Goal: Task Accomplishment & Management: Manage account settings

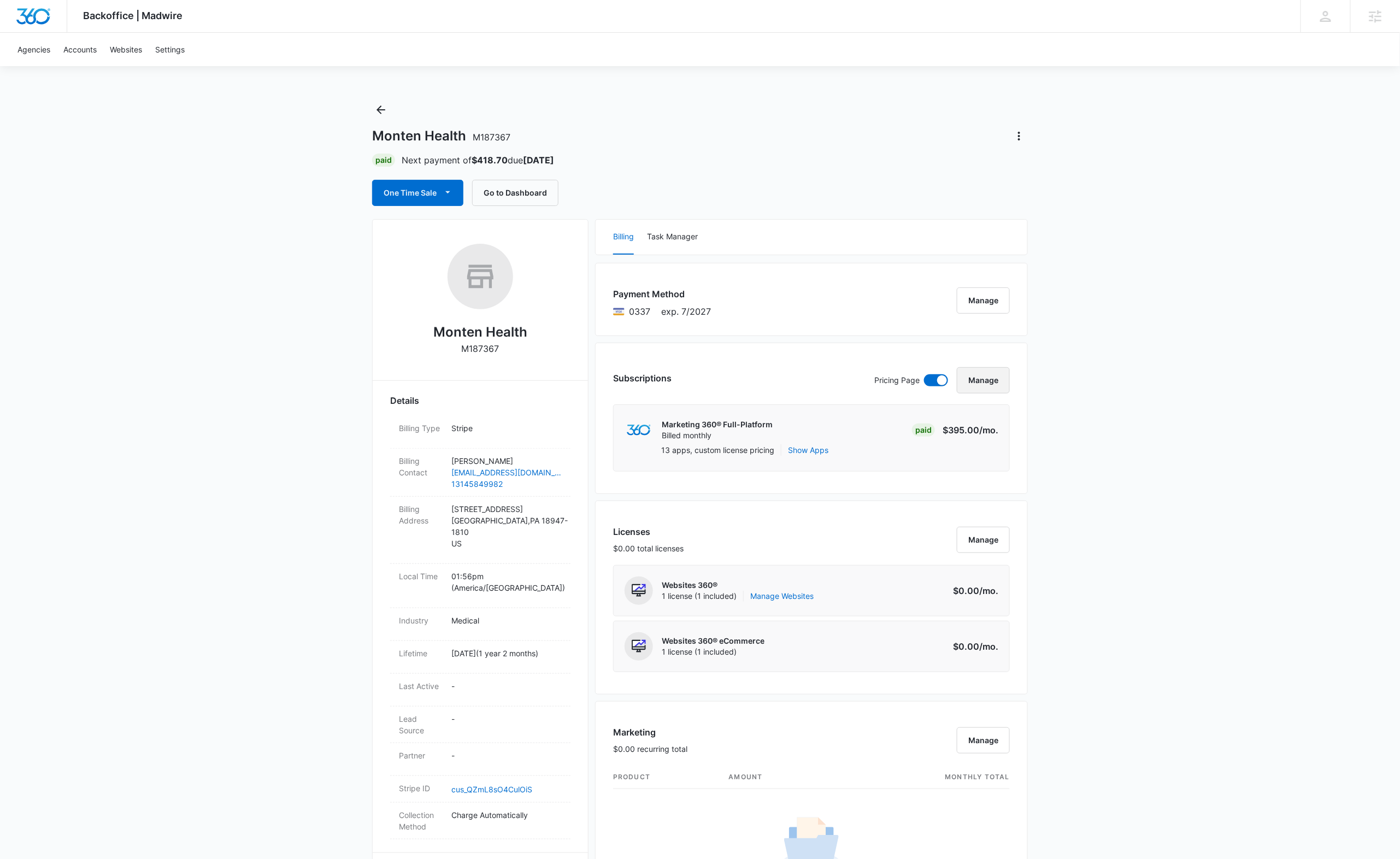
click at [979, 385] on button "Manage" at bounding box center [982, 380] width 53 height 26
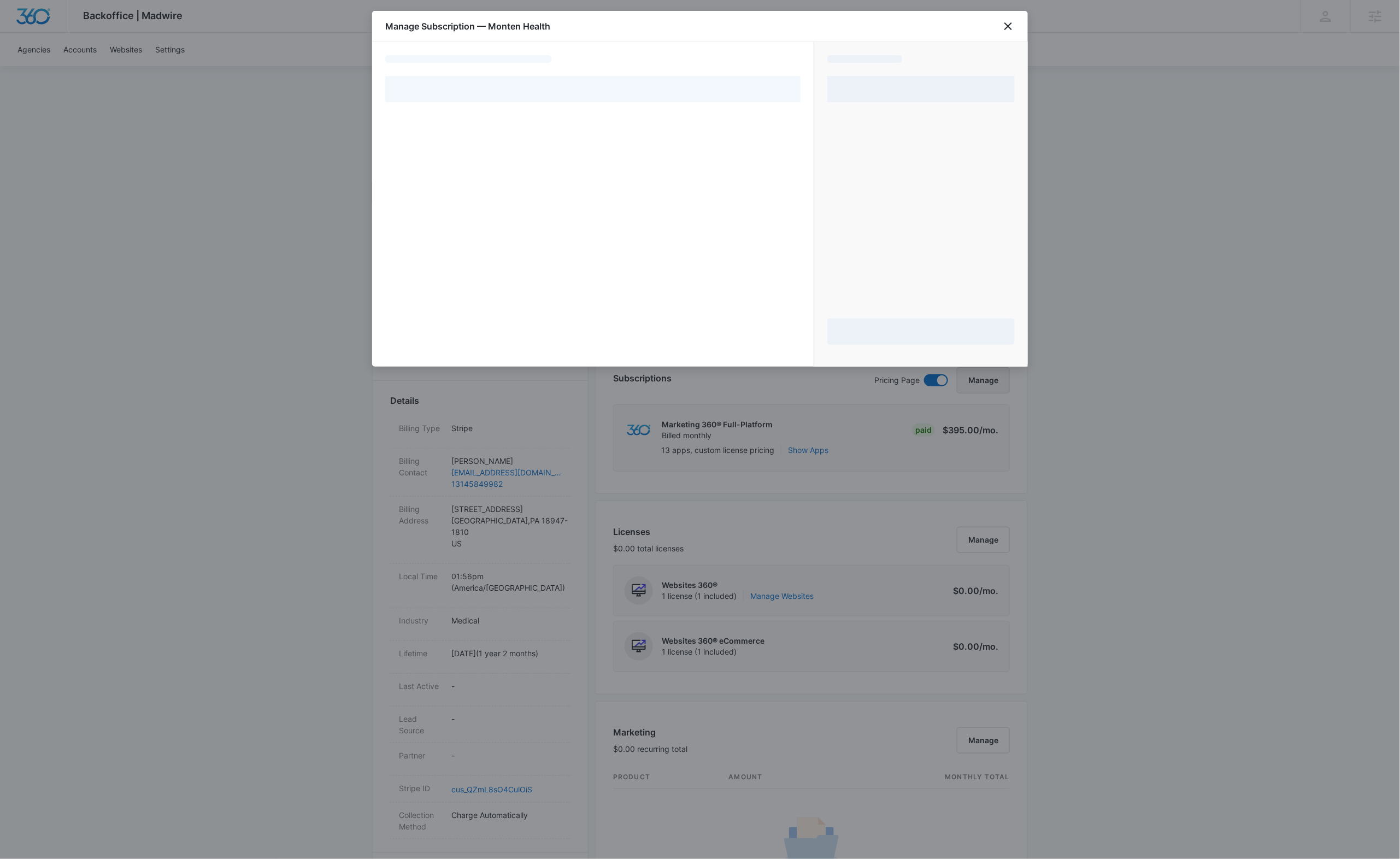
select select "pm_1PifWaA4n8RTgNjUDyaefzac"
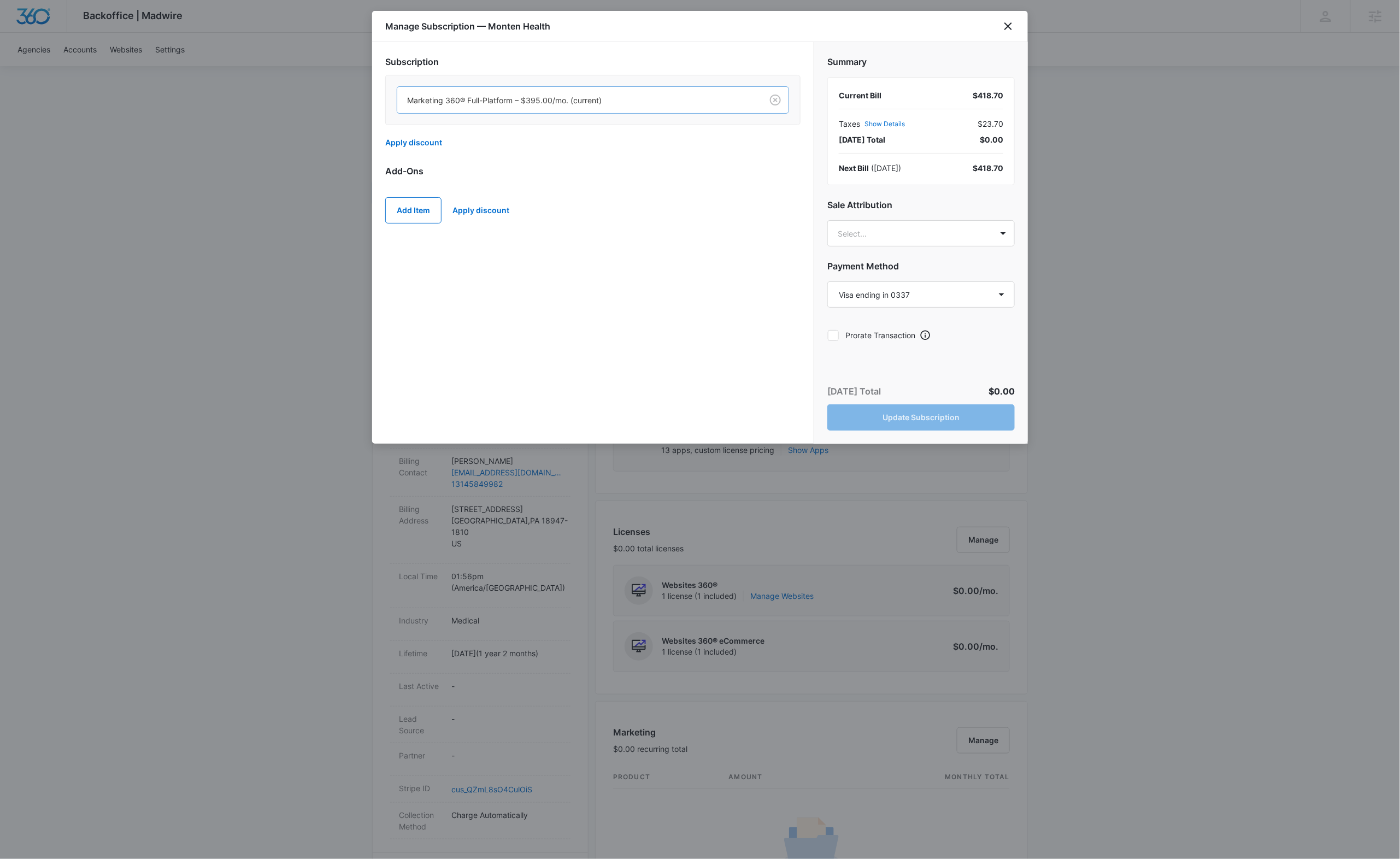
click at [735, 102] on div at bounding box center [577, 101] width 341 height 13
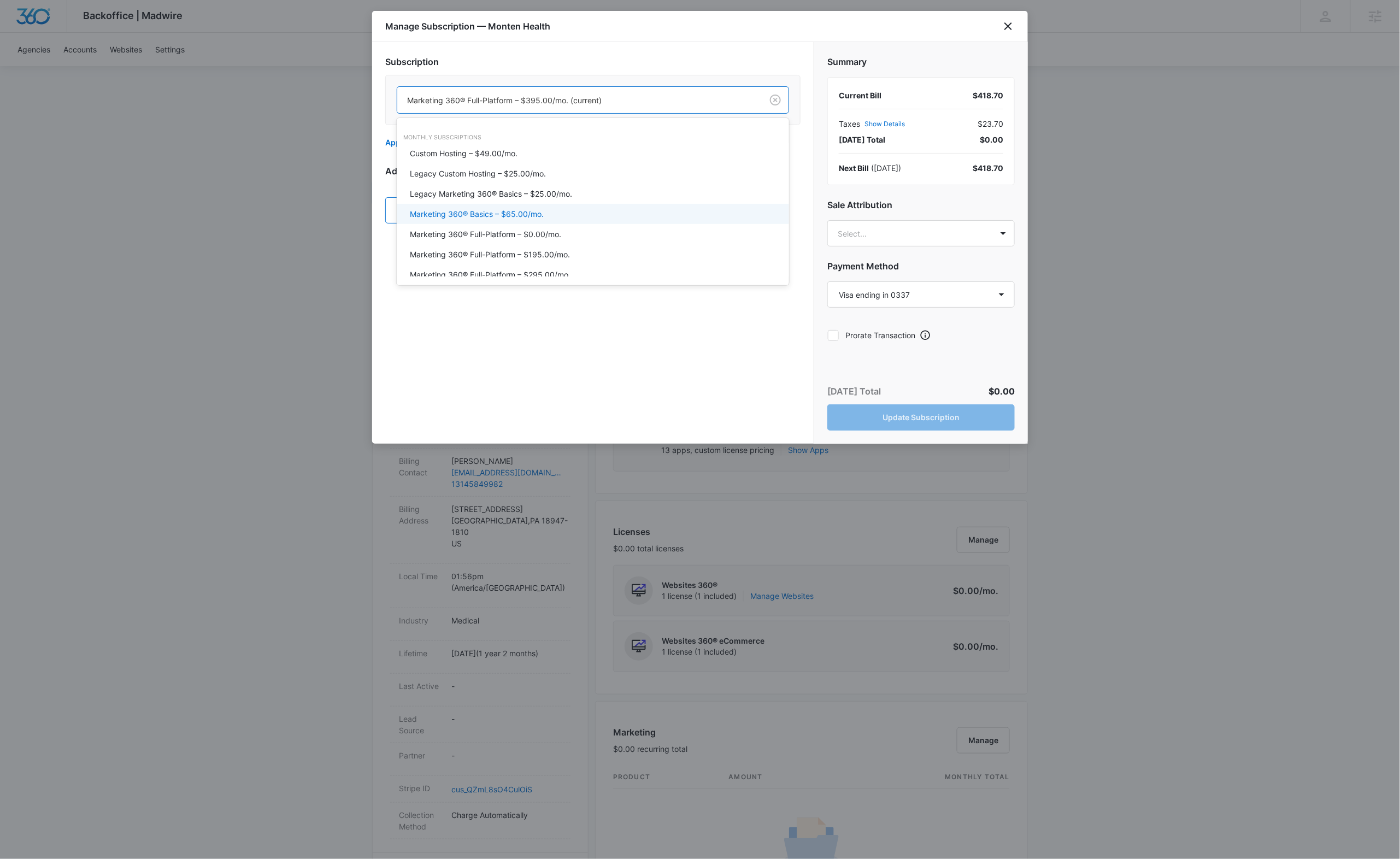
click at [548, 210] on div "Marketing 360® Basics – $65.00/mo." at bounding box center [592, 214] width 364 height 11
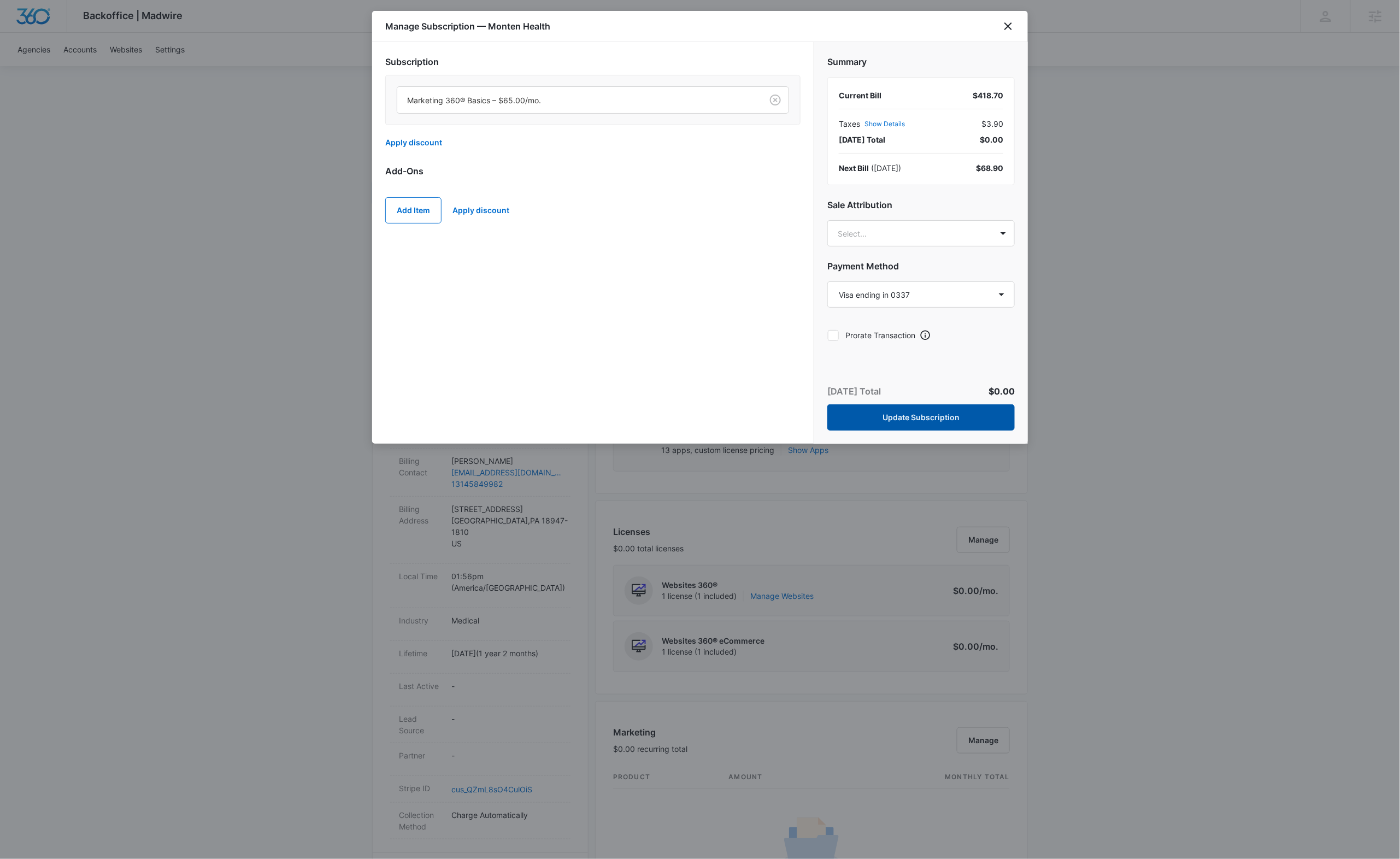
click at [928, 418] on button "Update Subscription" at bounding box center [921, 417] width 188 height 26
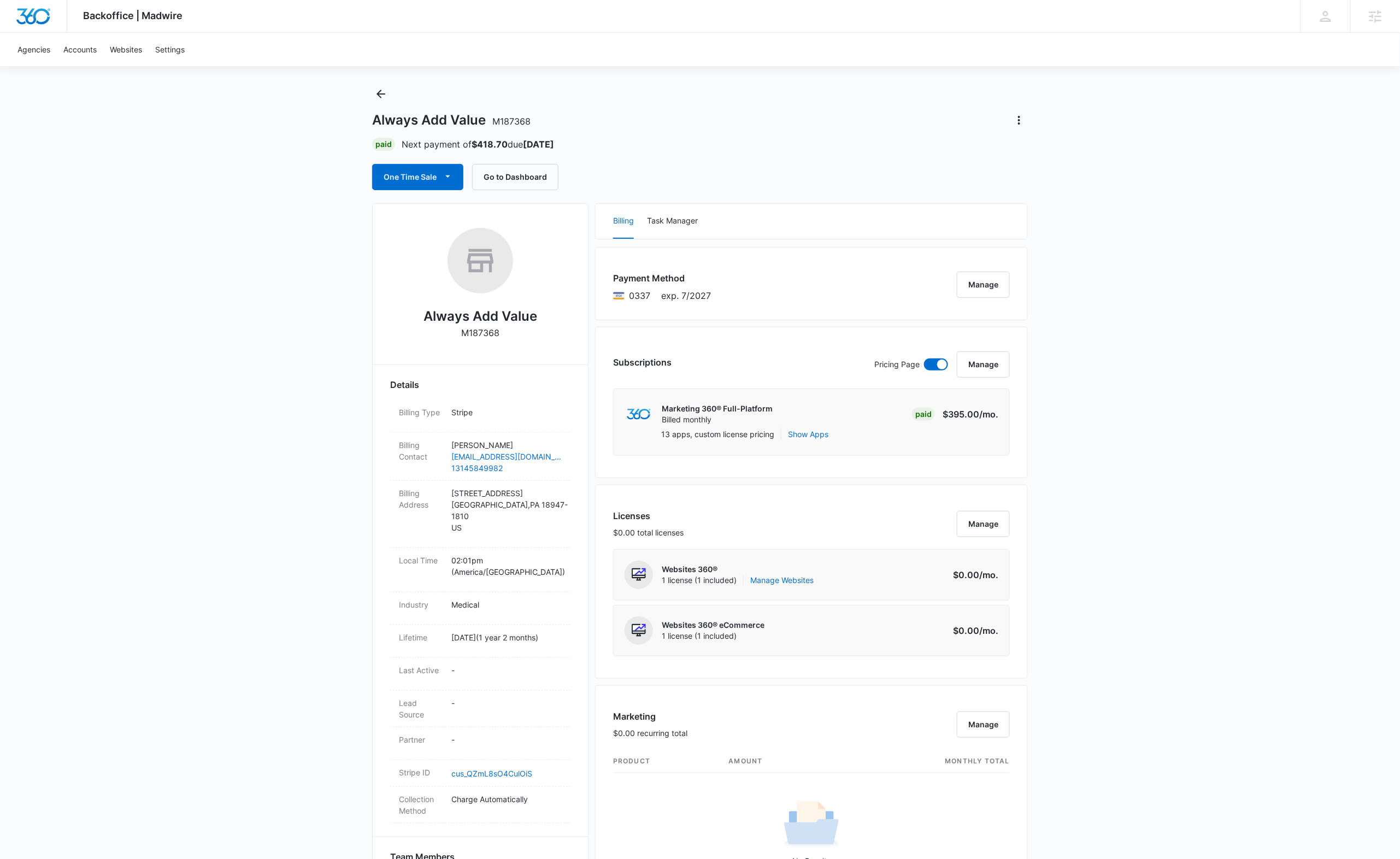
scroll to position [15, 0]
click at [986, 366] on button "Manage" at bounding box center [982, 365] width 53 height 26
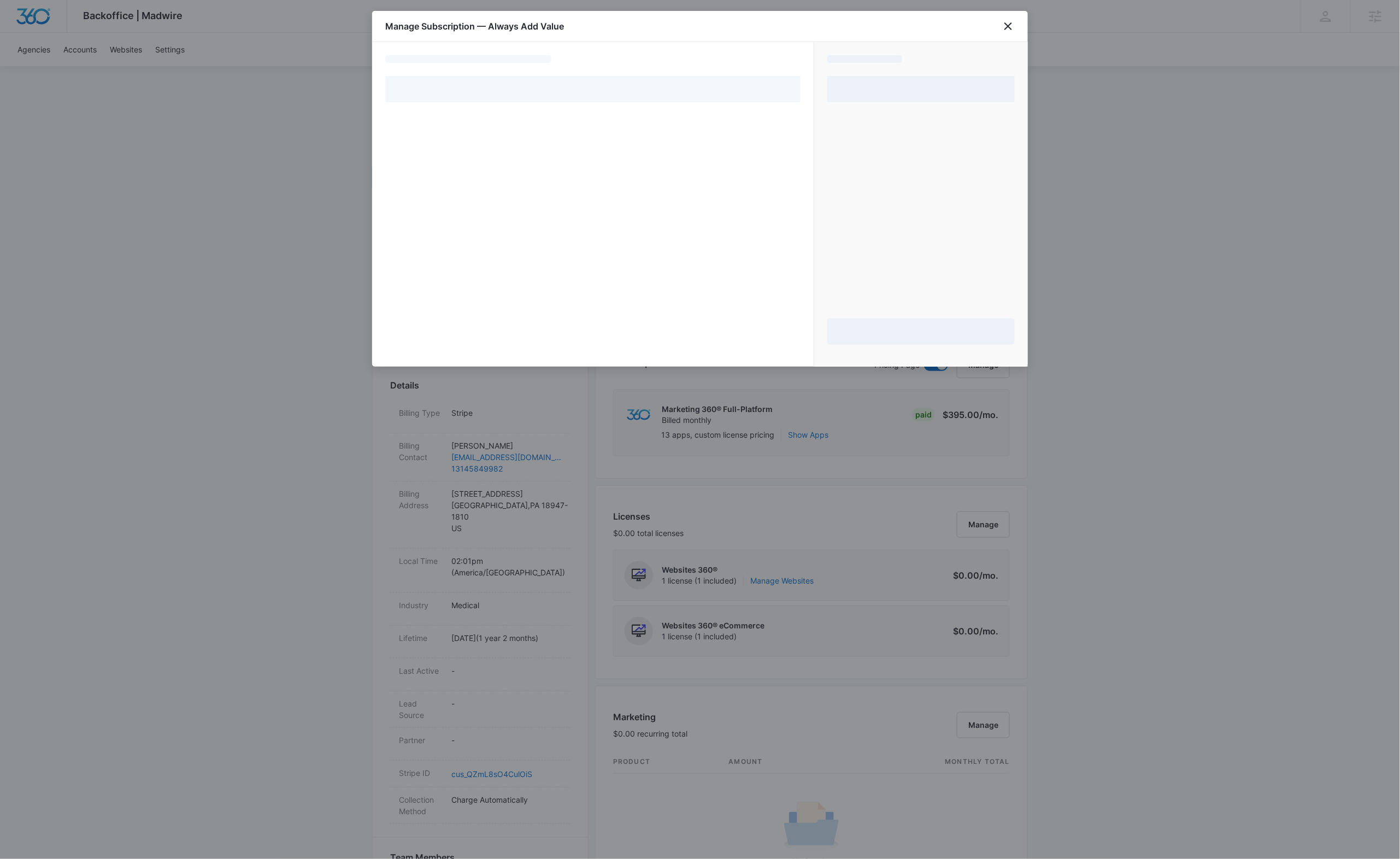
select select "pm_1PifWaA4n8RTgNjUDyaefzac"
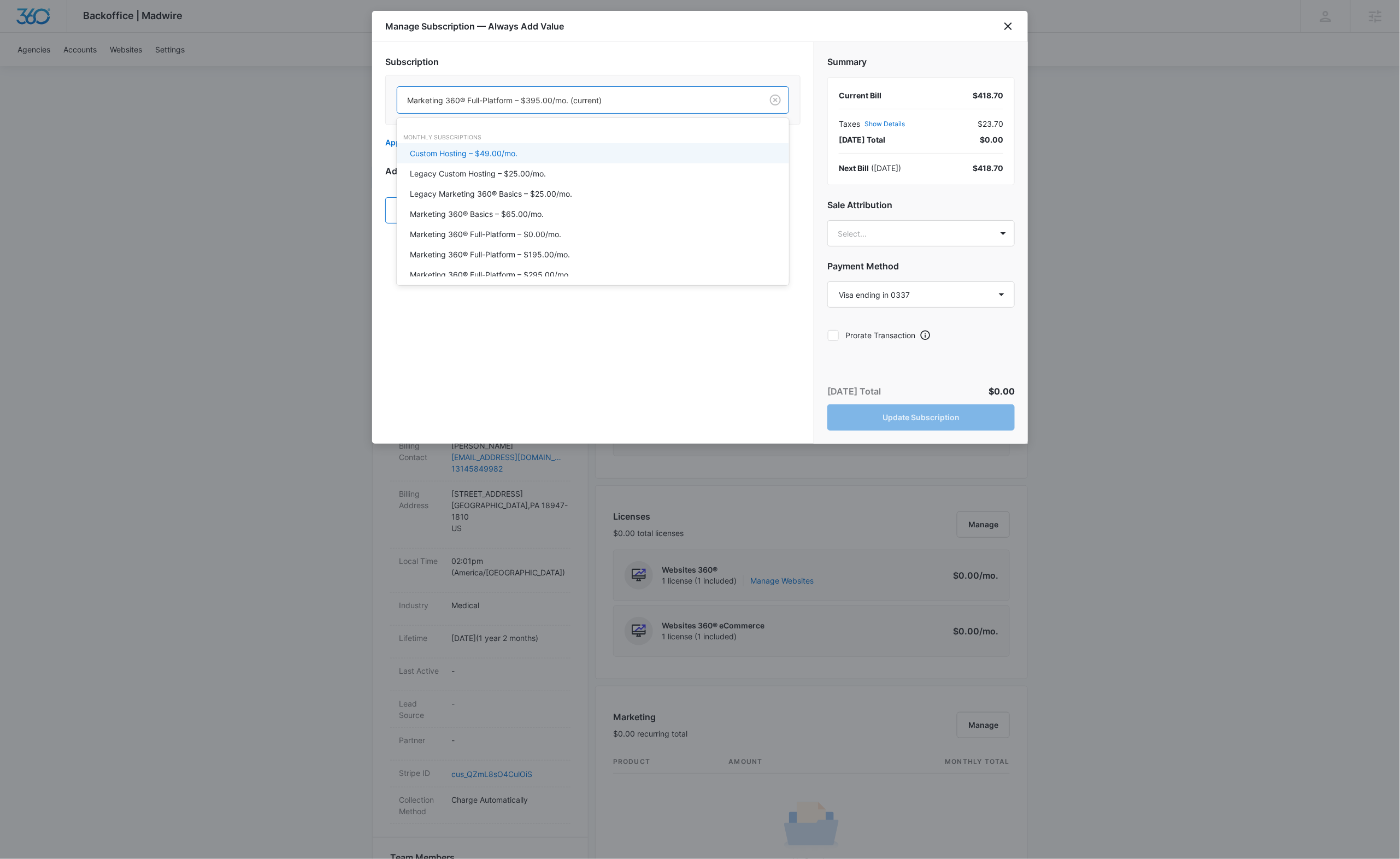
click at [719, 102] on div at bounding box center [577, 101] width 341 height 13
click at [585, 211] on div "Marketing 360® Basics – $65.00/mo." at bounding box center [592, 214] width 364 height 11
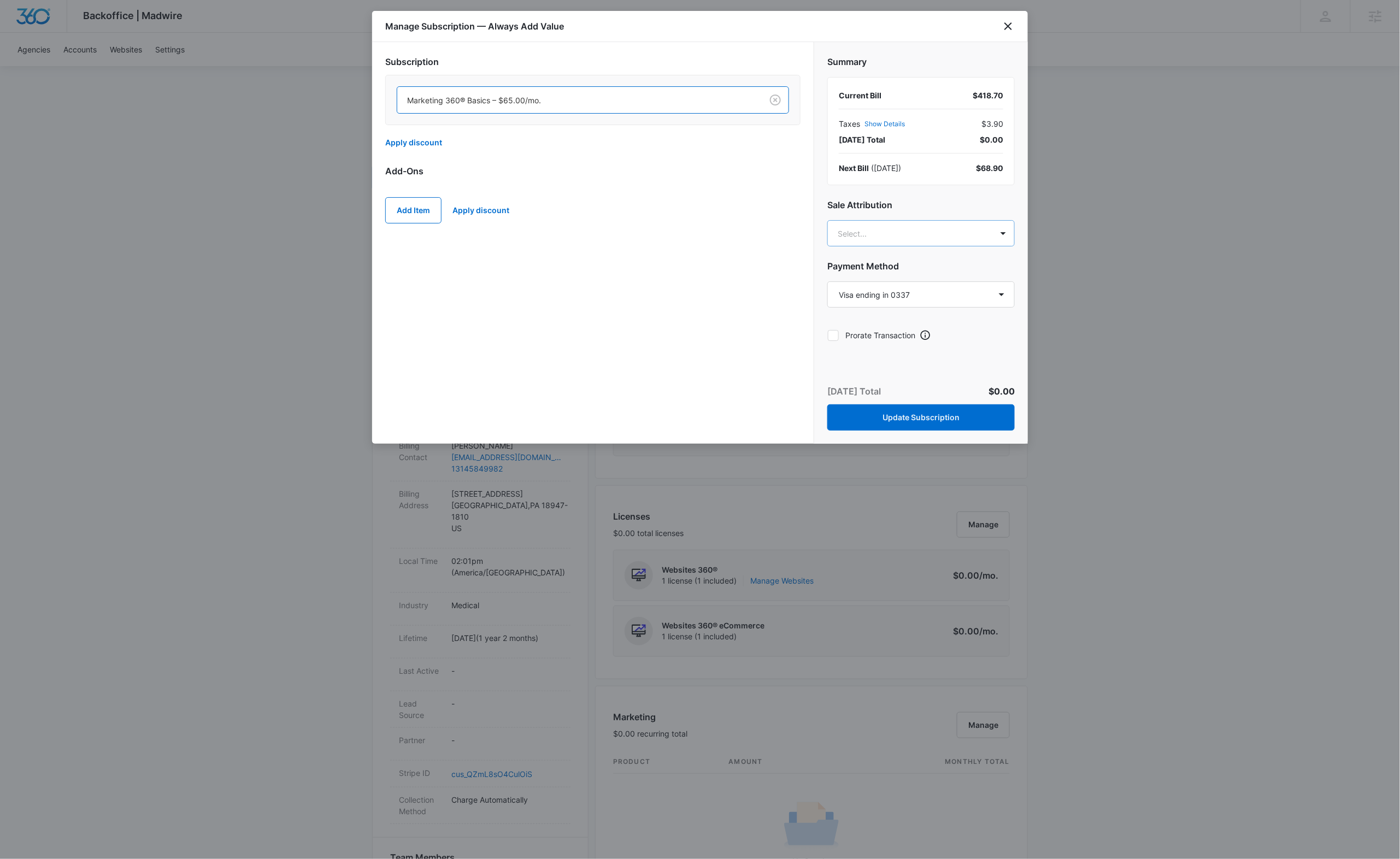
click at [977, 230] on body "Backoffice | Madwire Apps Settings SF Stuart Frazier stuart.frazier@madwire.com…" at bounding box center [700, 749] width 1400 height 1528
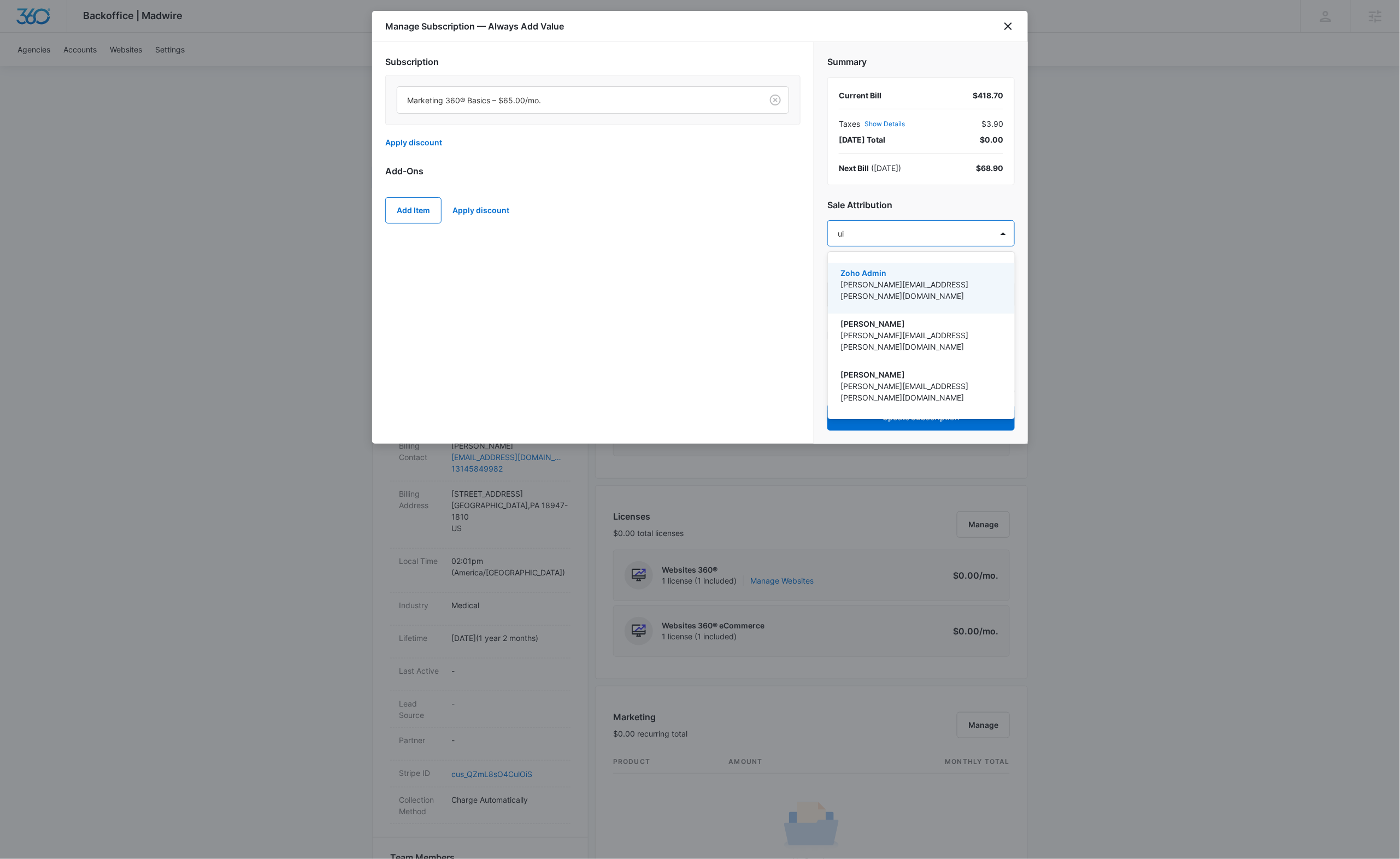
type input "uil"
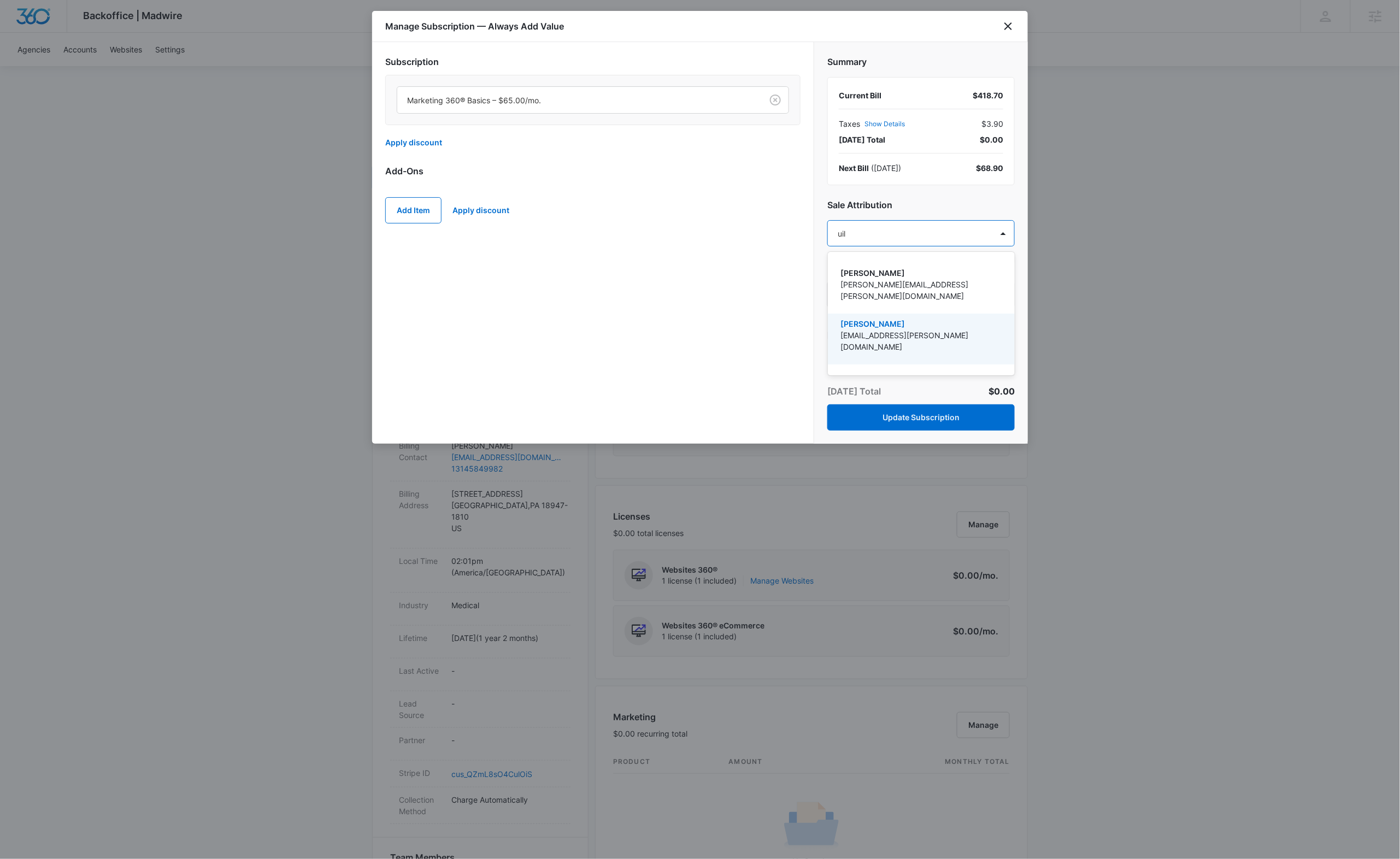
click at [924, 329] on p "[EMAIL_ADDRESS][PERSON_NAME][DOMAIN_NAME]" at bounding box center [920, 341] width 159 height 23
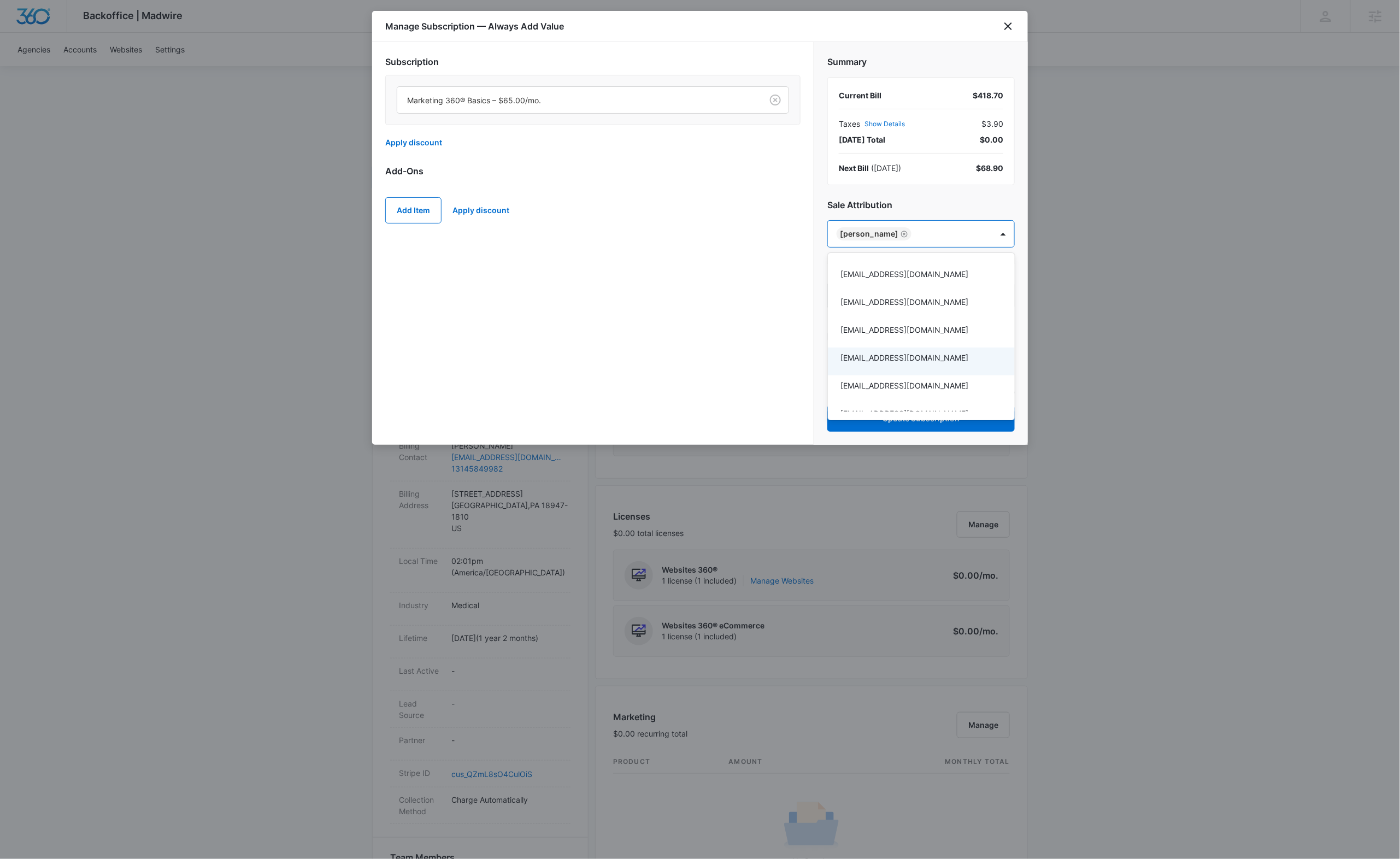
click at [705, 376] on div at bounding box center [700, 429] width 1400 height 859
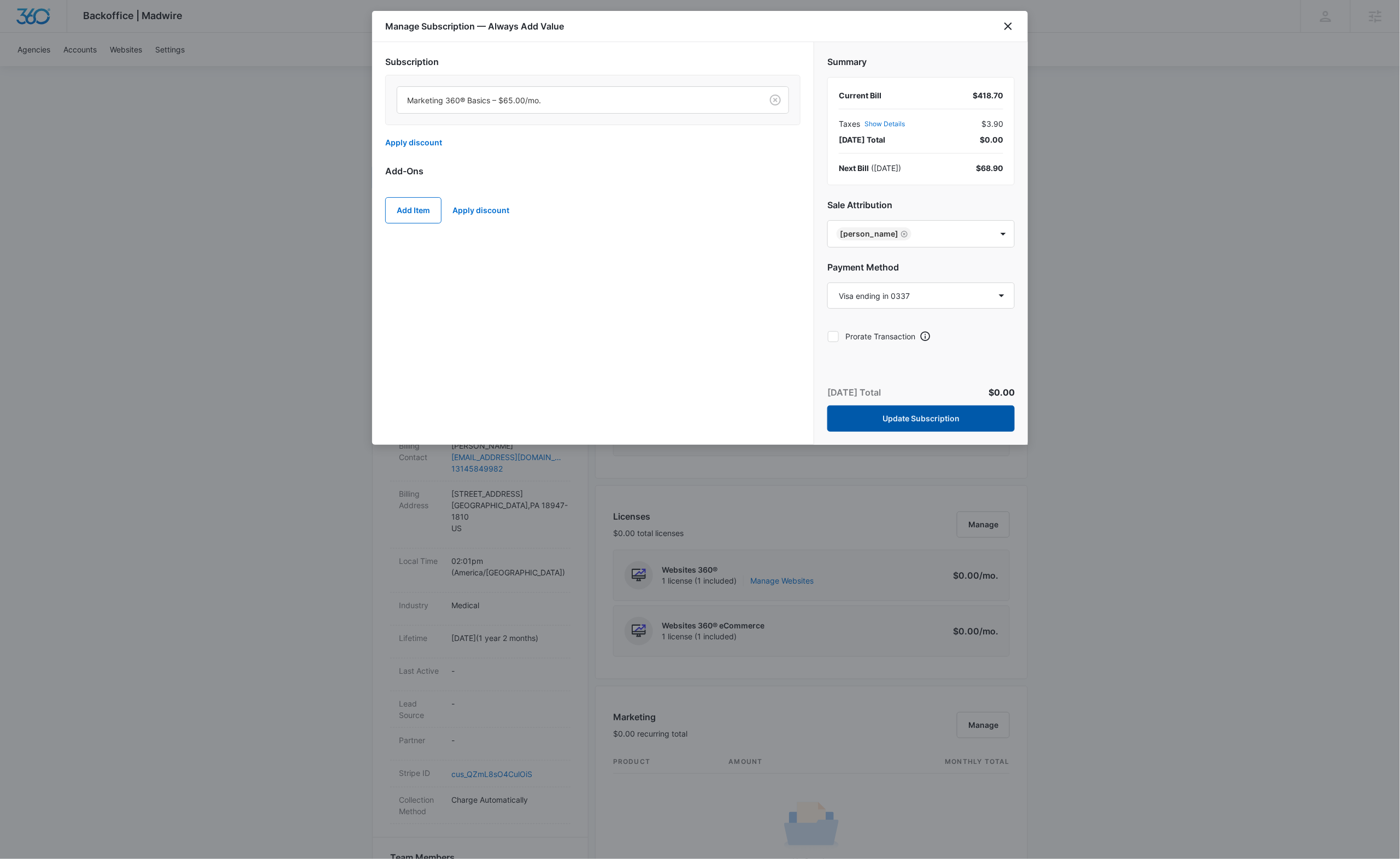
click at [870, 421] on button "Update Subscription" at bounding box center [921, 418] width 188 height 26
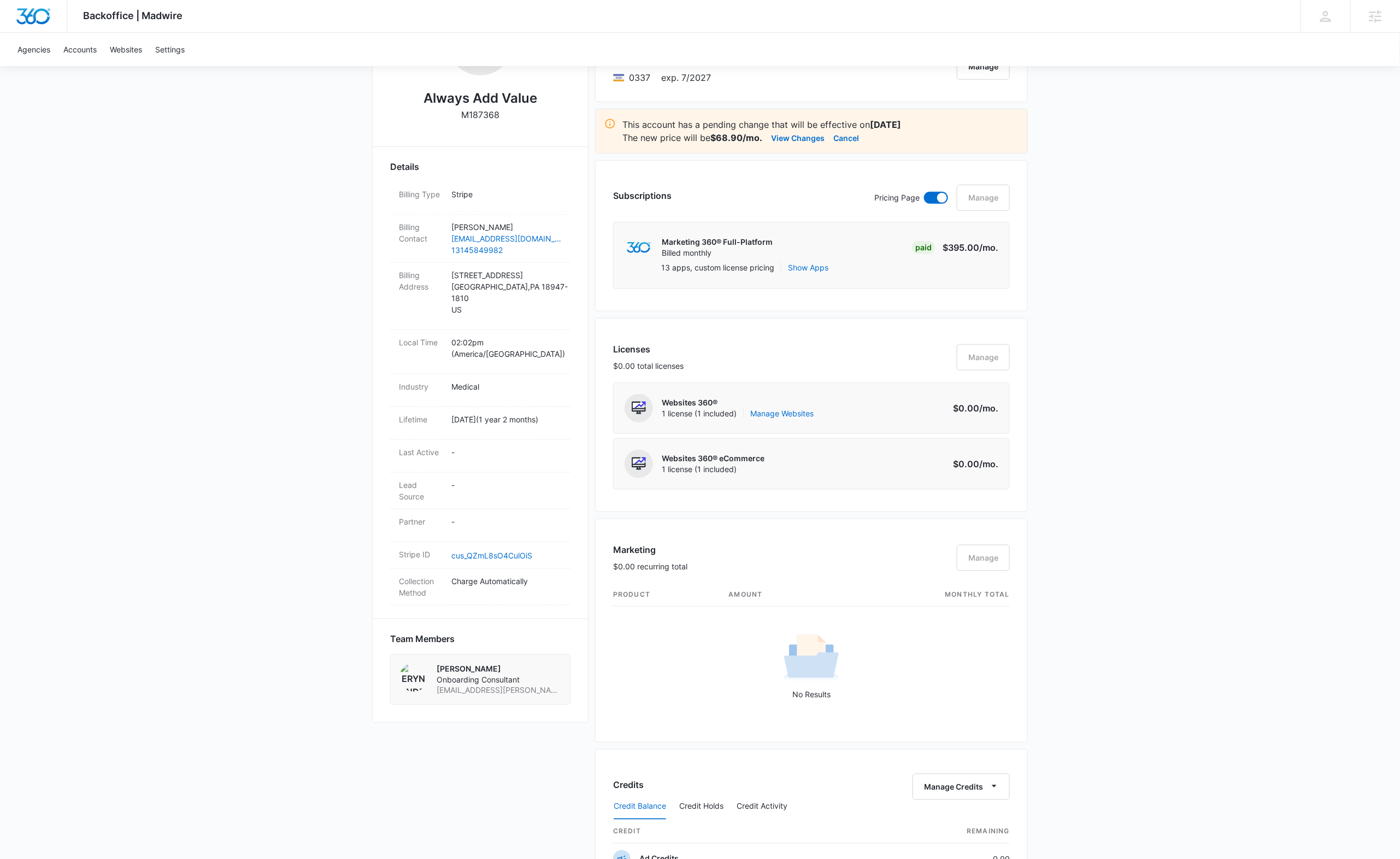
scroll to position [0, 0]
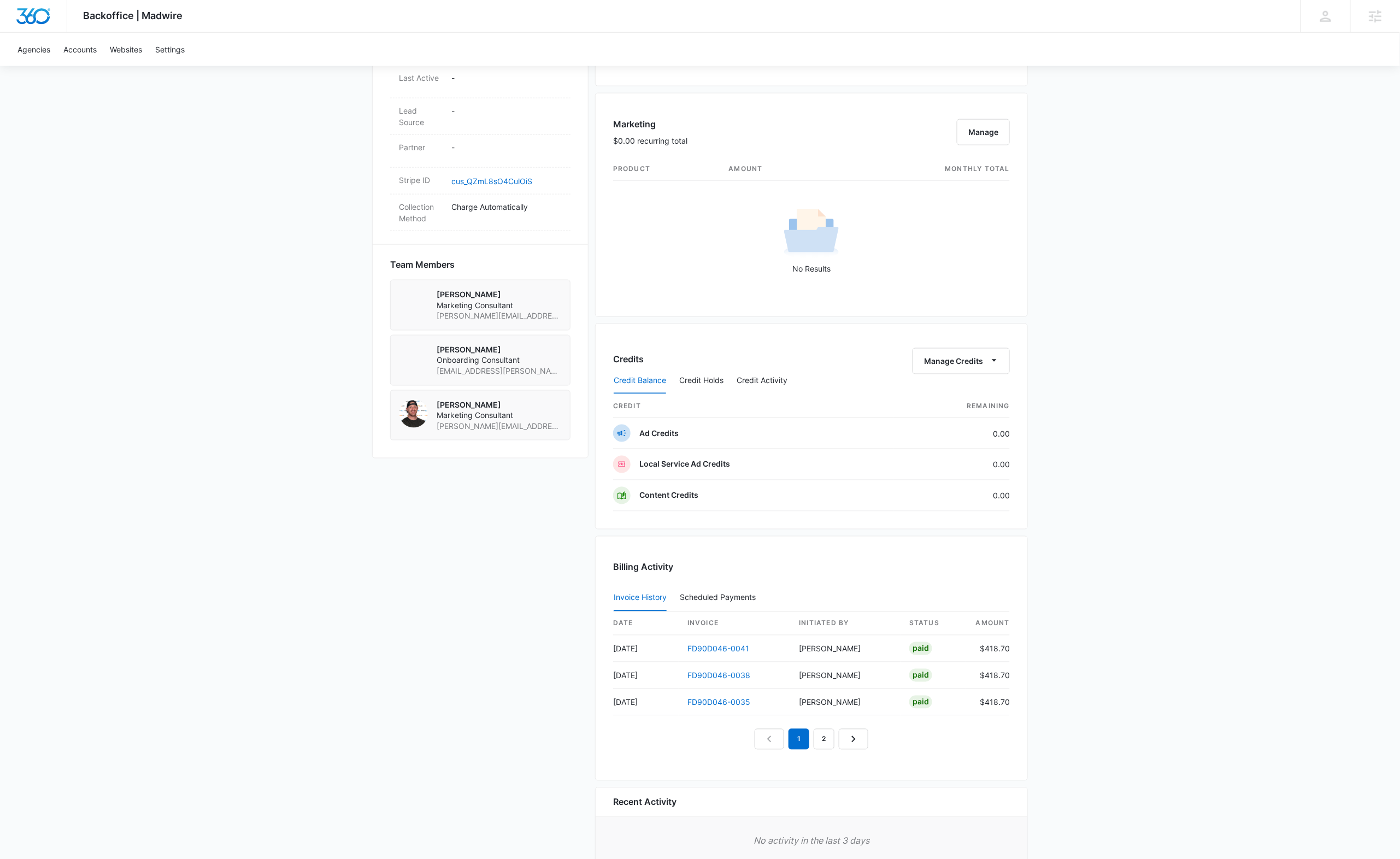
scroll to position [675, 0]
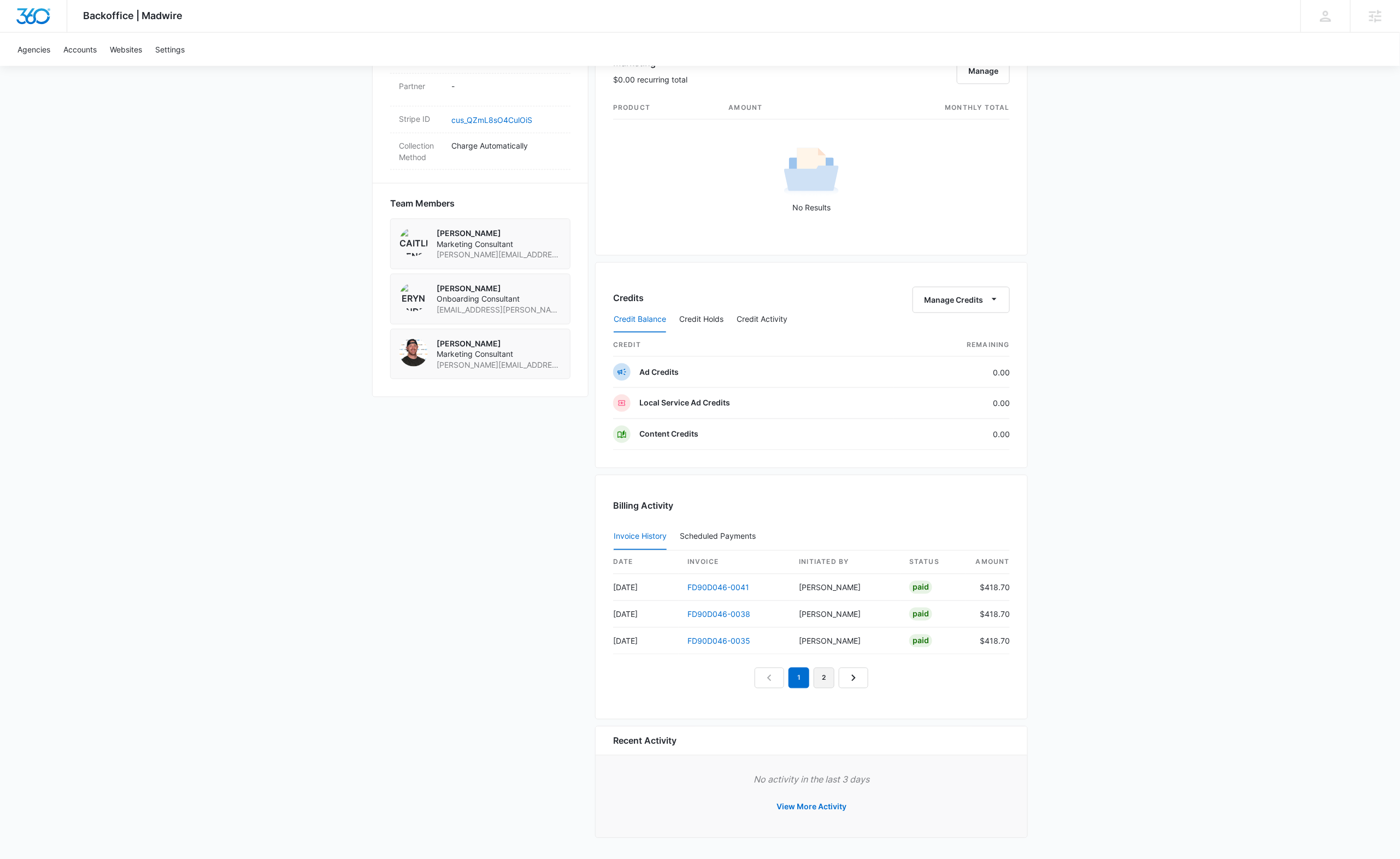
click at [824, 683] on link "2" at bounding box center [824, 678] width 21 height 21
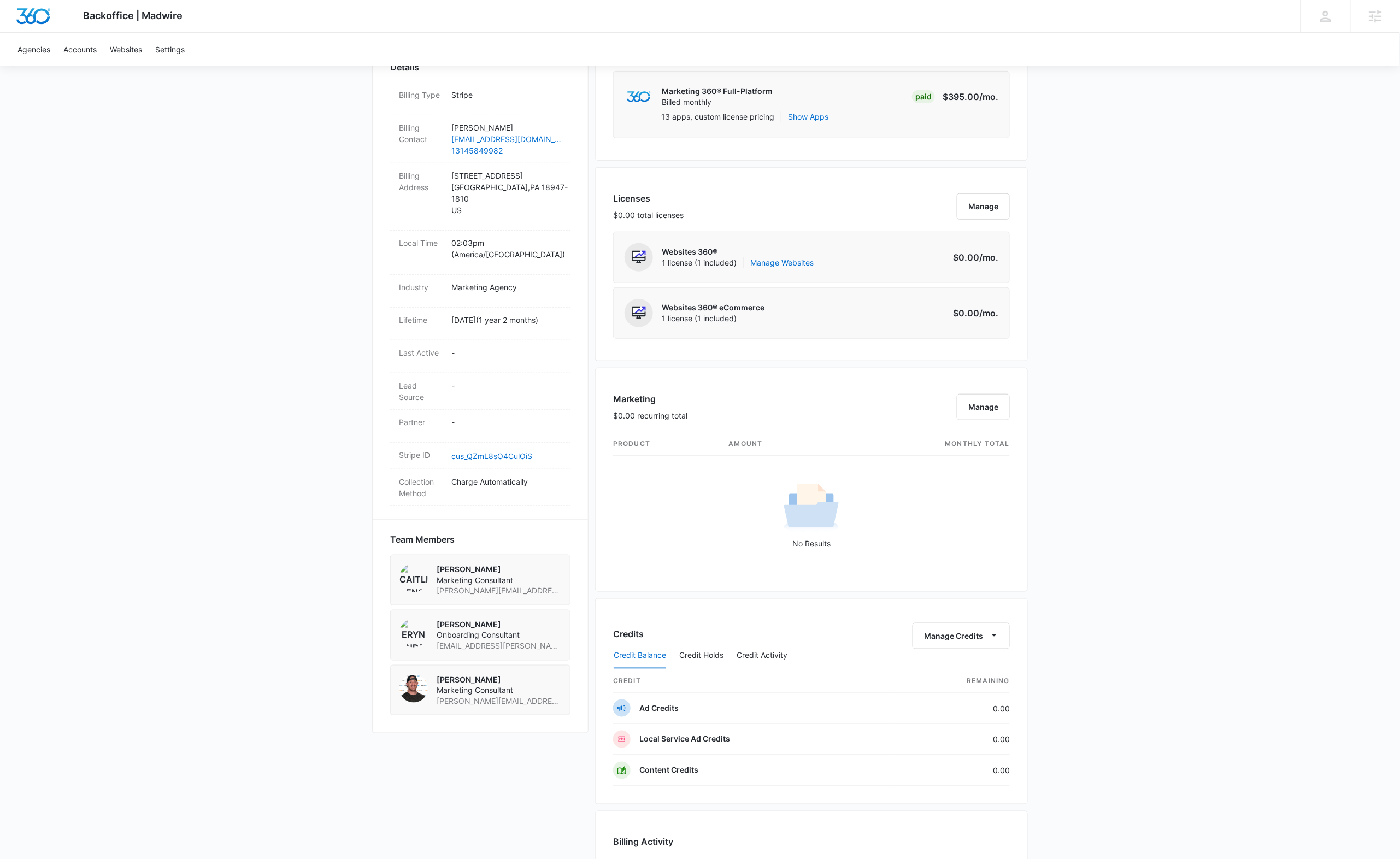
scroll to position [0, 0]
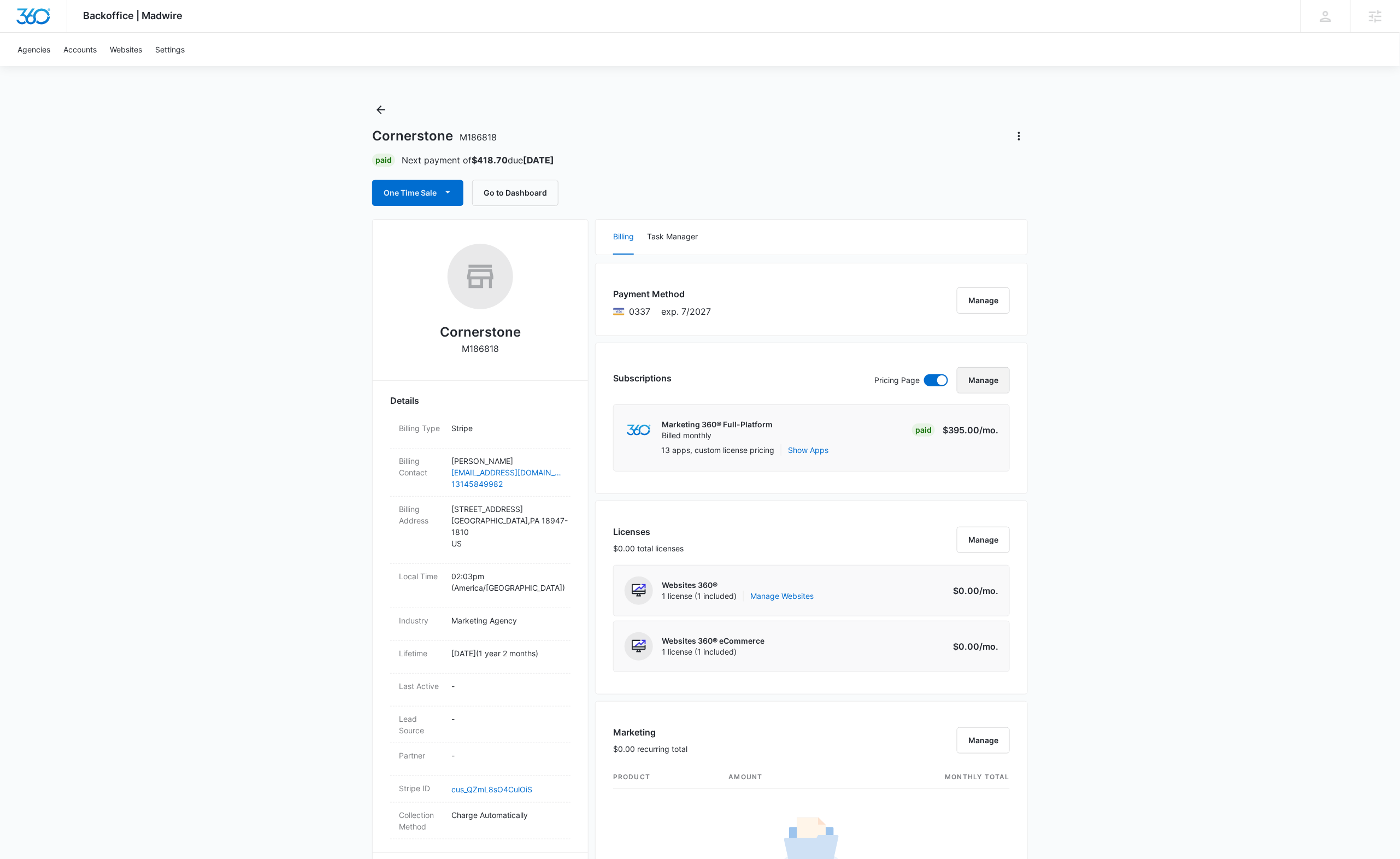
click at [988, 383] on button "Manage" at bounding box center [982, 380] width 53 height 26
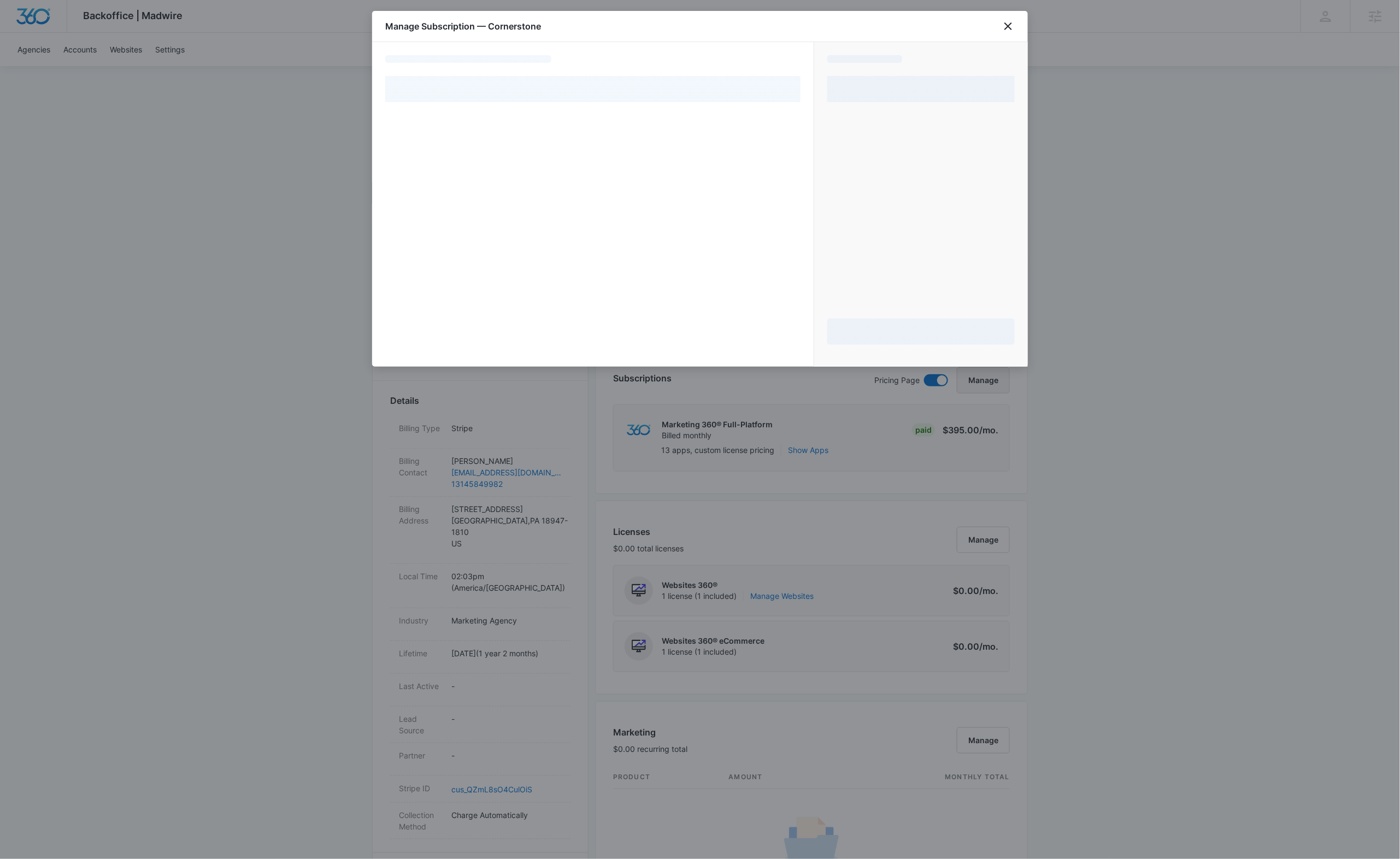
select select "pm_1PifWaA4n8RTgNjUDyaefzac"
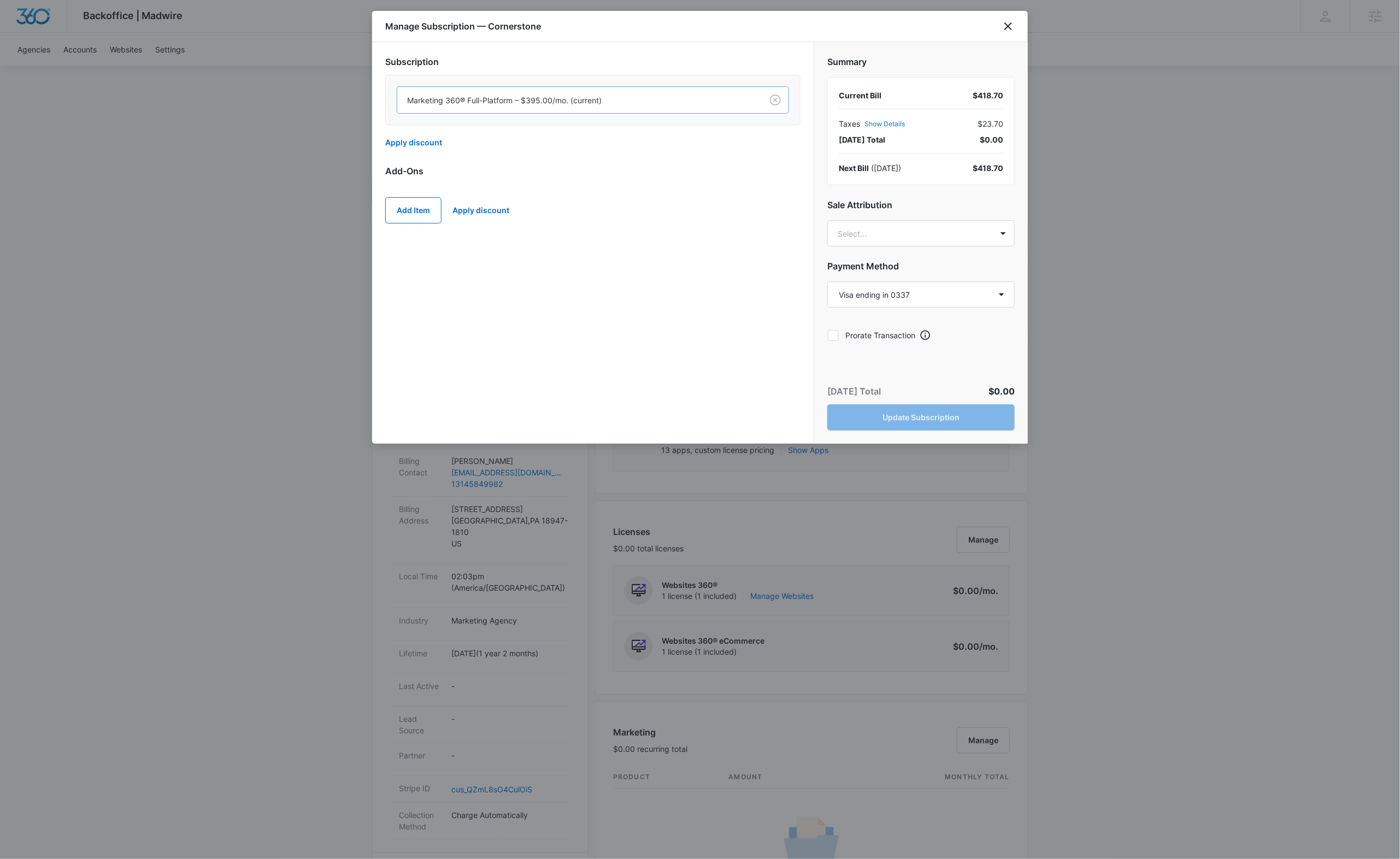
click at [612, 102] on div at bounding box center [577, 101] width 341 height 13
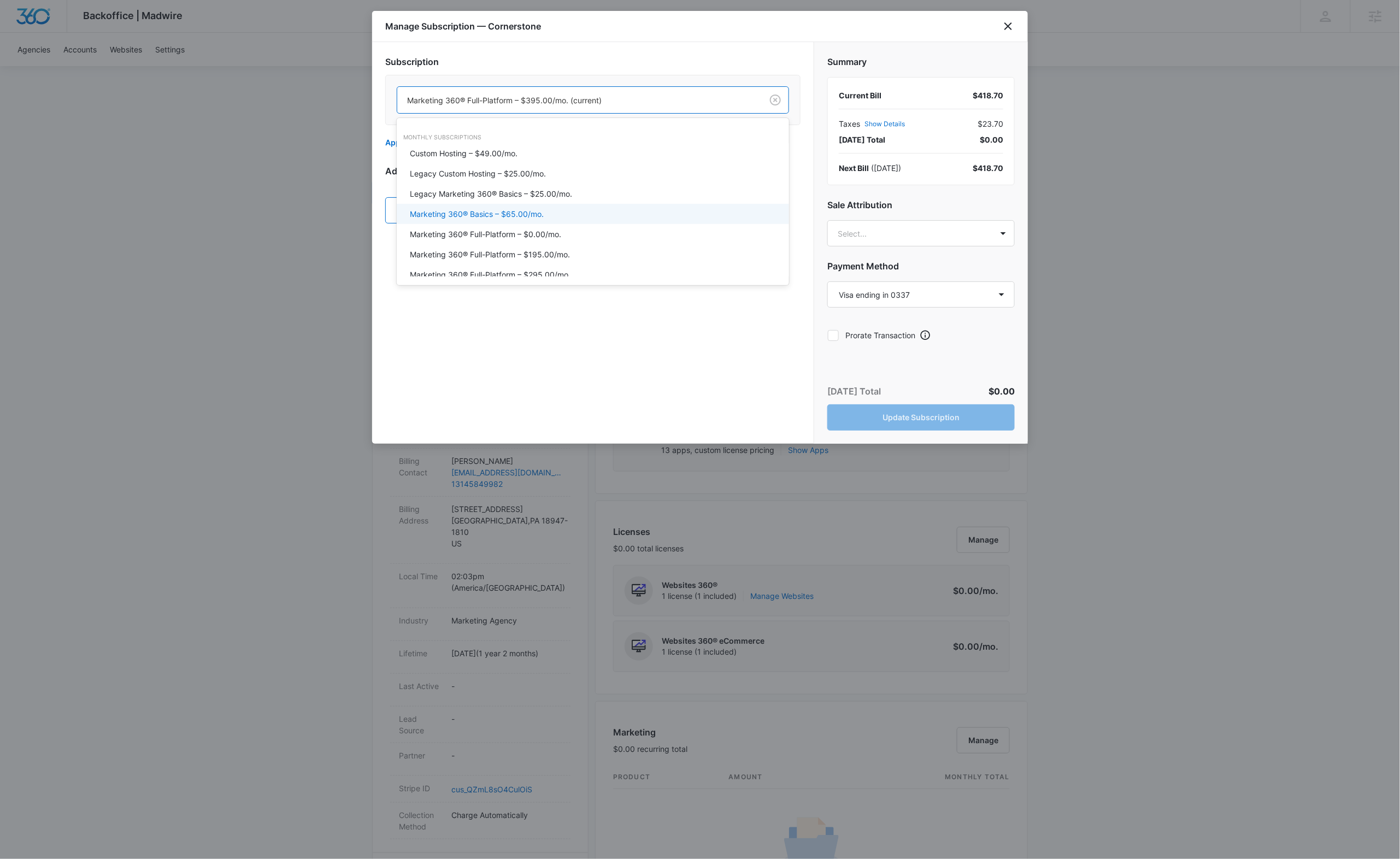
click at [554, 214] on div "Marketing 360® Basics – $65.00/mo." at bounding box center [592, 214] width 364 height 11
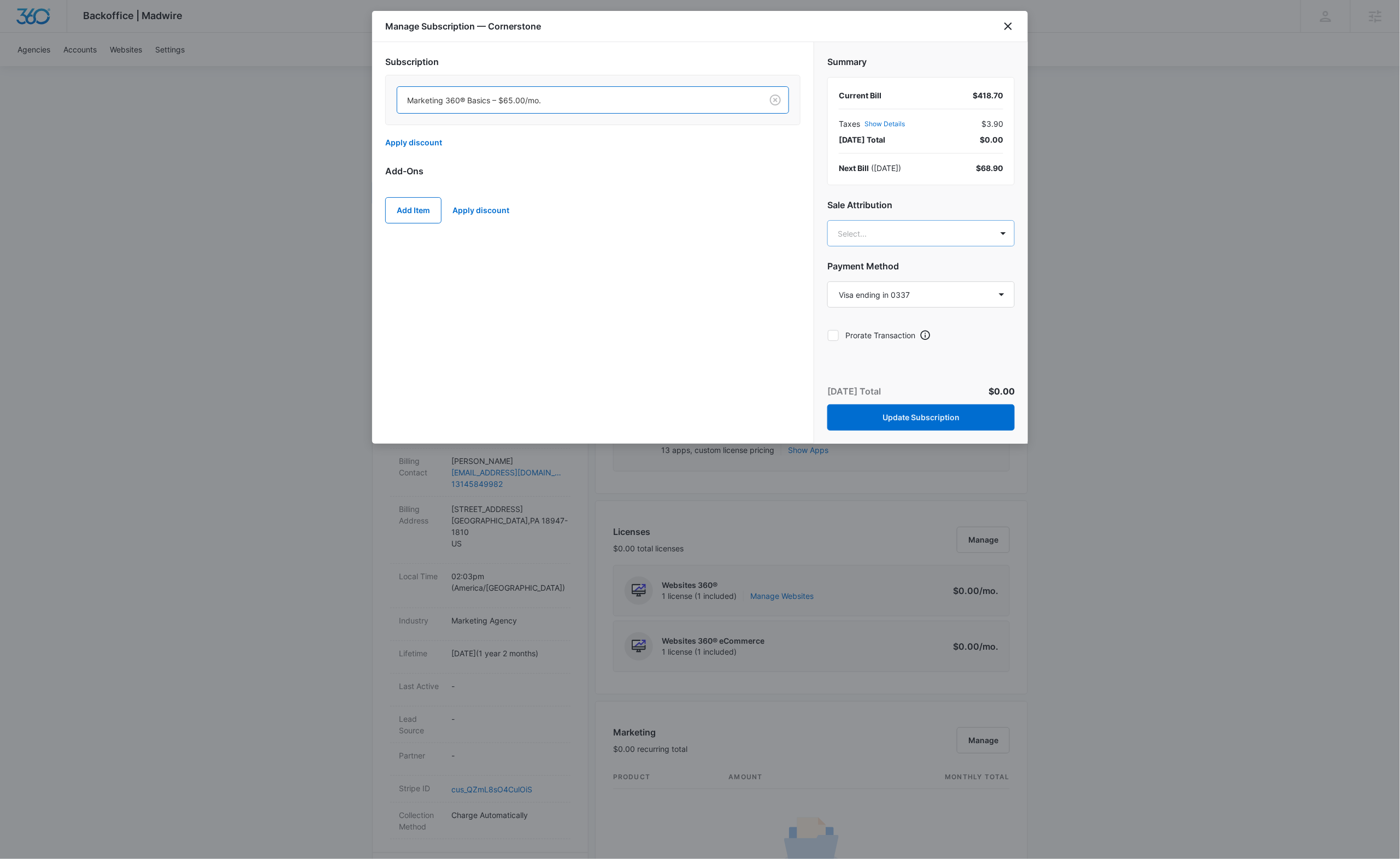
click at [939, 241] on body "Backoffice | Madwire Apps Settings [PERSON_NAME] Frazier [EMAIL_ADDRESS][PERSON…" at bounding box center [700, 764] width 1400 height 1528
type input "uilan"
click at [902, 279] on p "[EMAIL_ADDRESS][PERSON_NAME][DOMAIN_NAME]" at bounding box center [920, 290] width 159 height 23
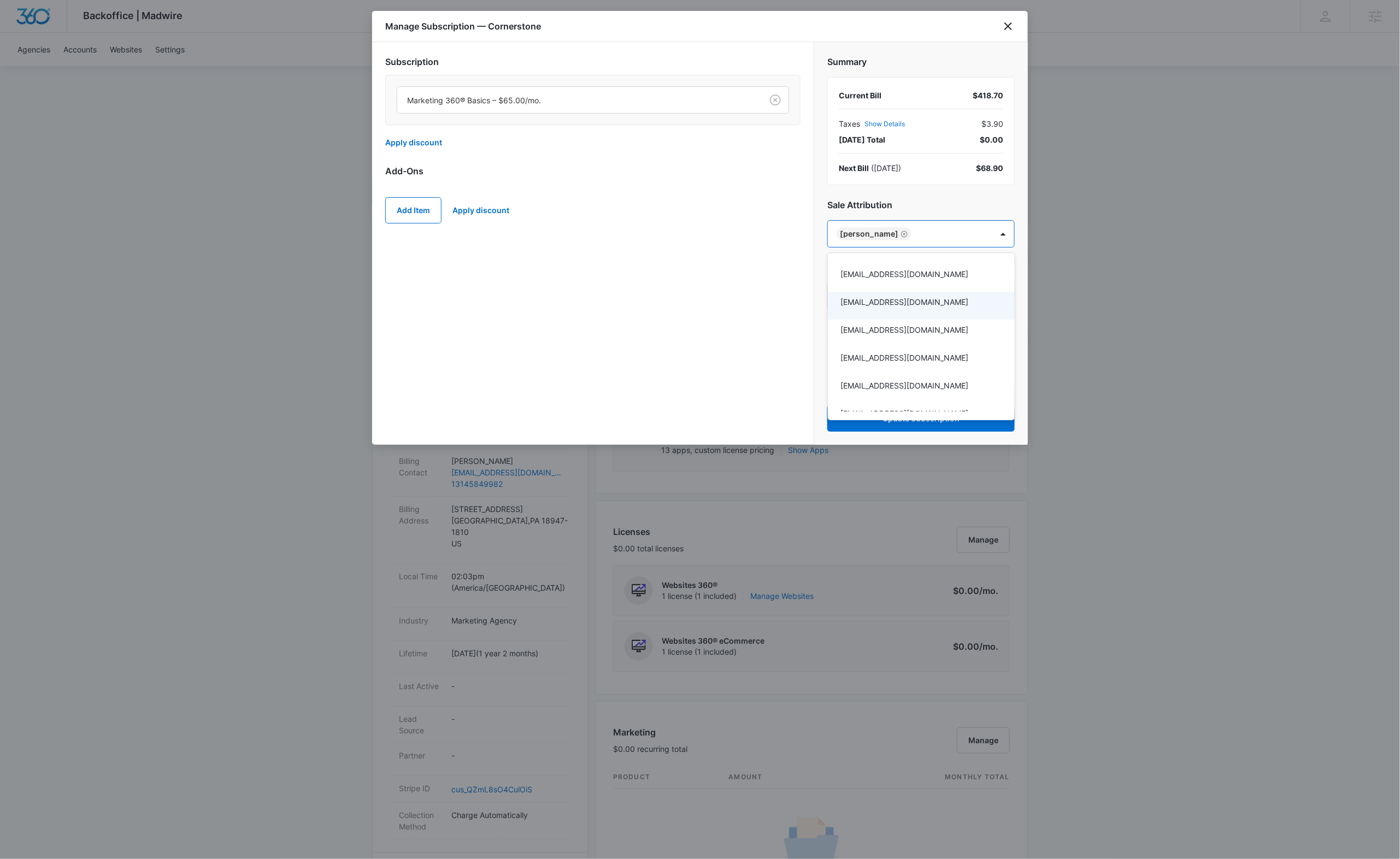
click at [740, 309] on div at bounding box center [700, 429] width 1400 height 859
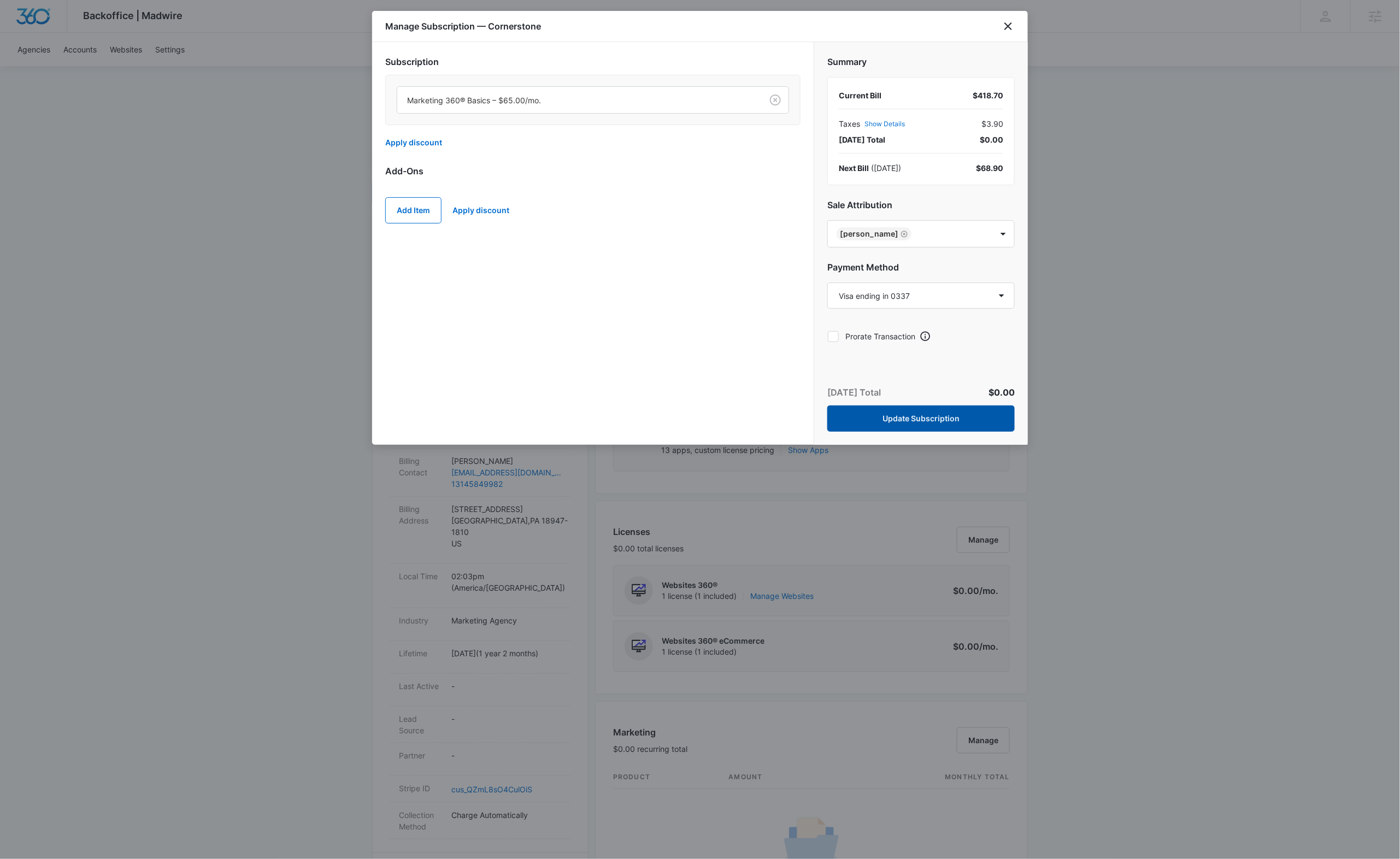
click at [899, 418] on button "Update Subscription" at bounding box center [921, 418] width 188 height 26
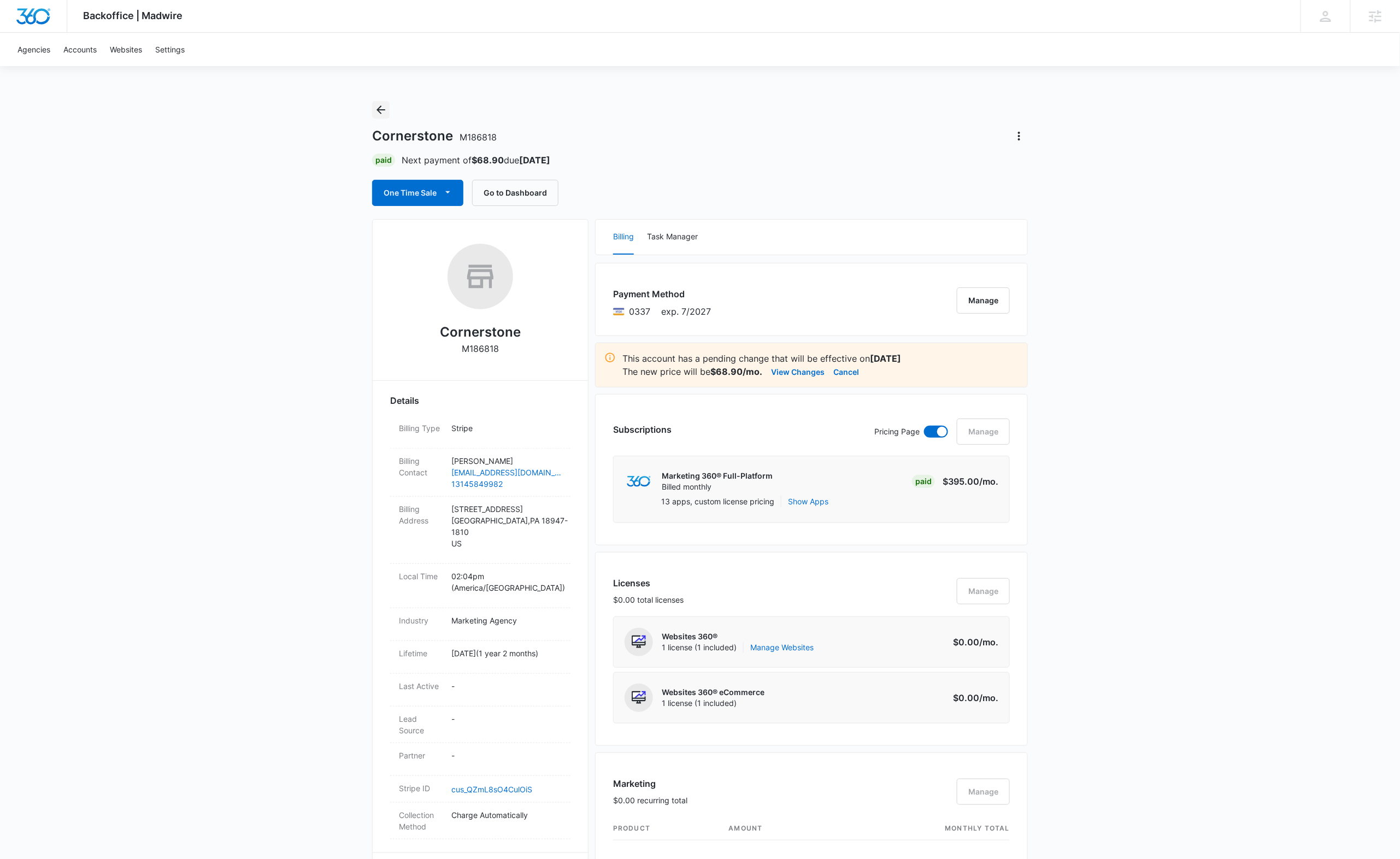
click at [379, 107] on icon "Back" at bounding box center [380, 109] width 9 height 9
